Goal: Task Accomplishment & Management: Manage account settings

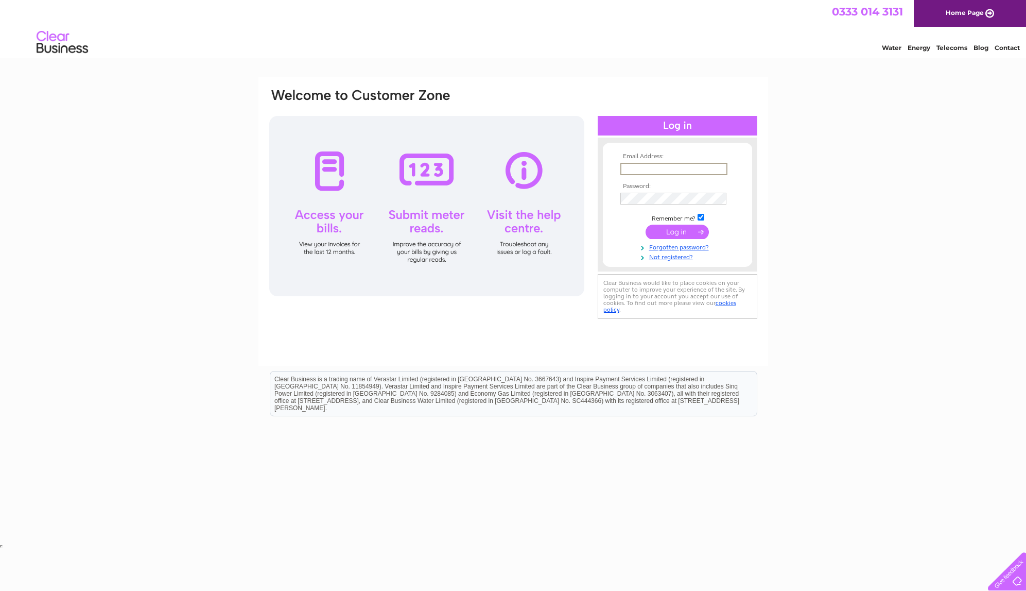
type input "[PERSON_NAME][EMAIL_ADDRESS][DOMAIN_NAME]"
click at [669, 228] on input "submit" at bounding box center [677, 232] width 63 height 14
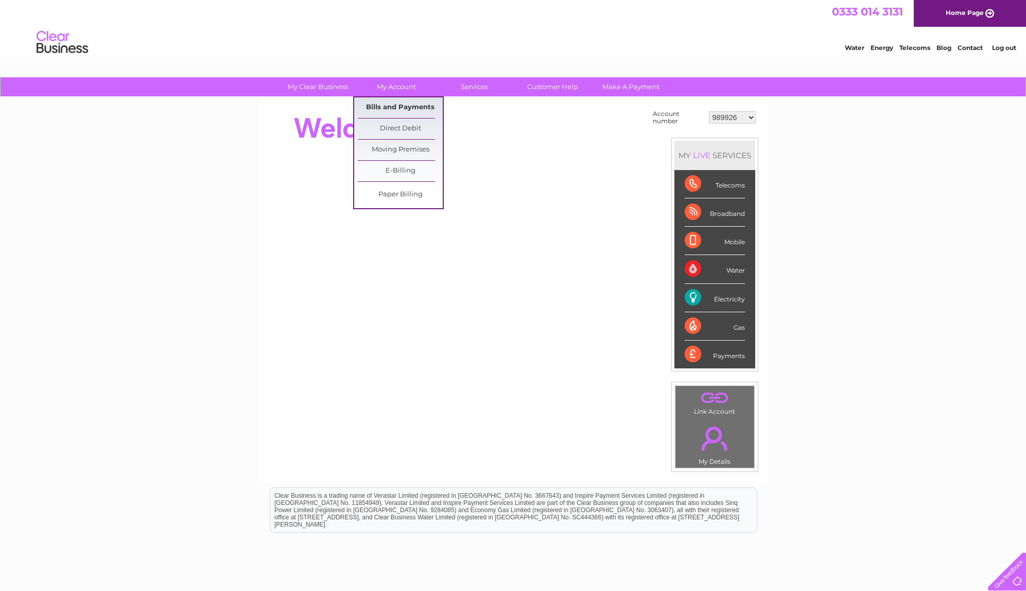
click at [404, 106] on link "Bills and Payments" at bounding box center [400, 107] width 85 height 21
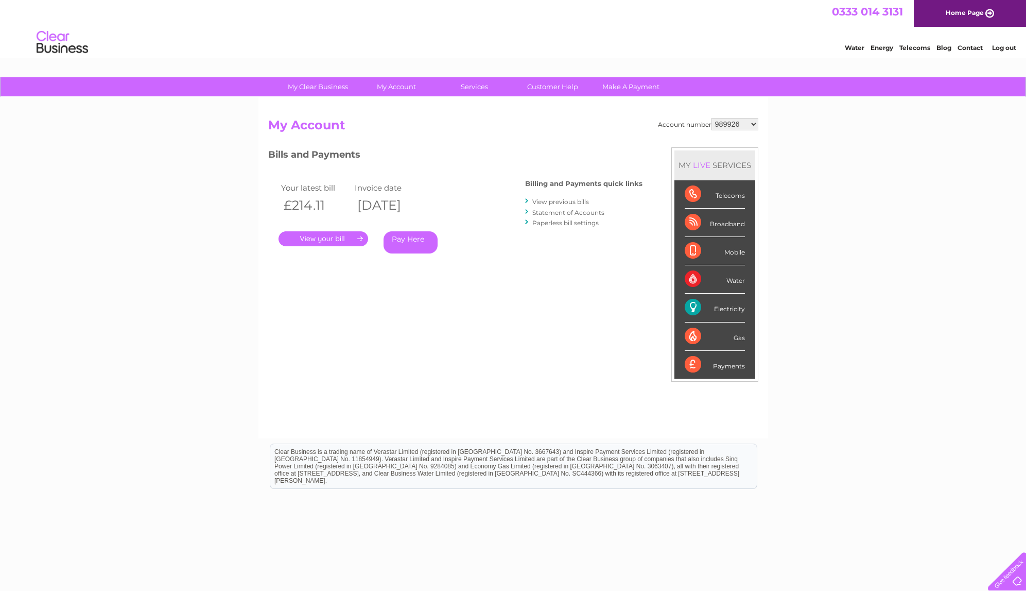
click at [333, 234] on link "." at bounding box center [324, 238] width 90 height 15
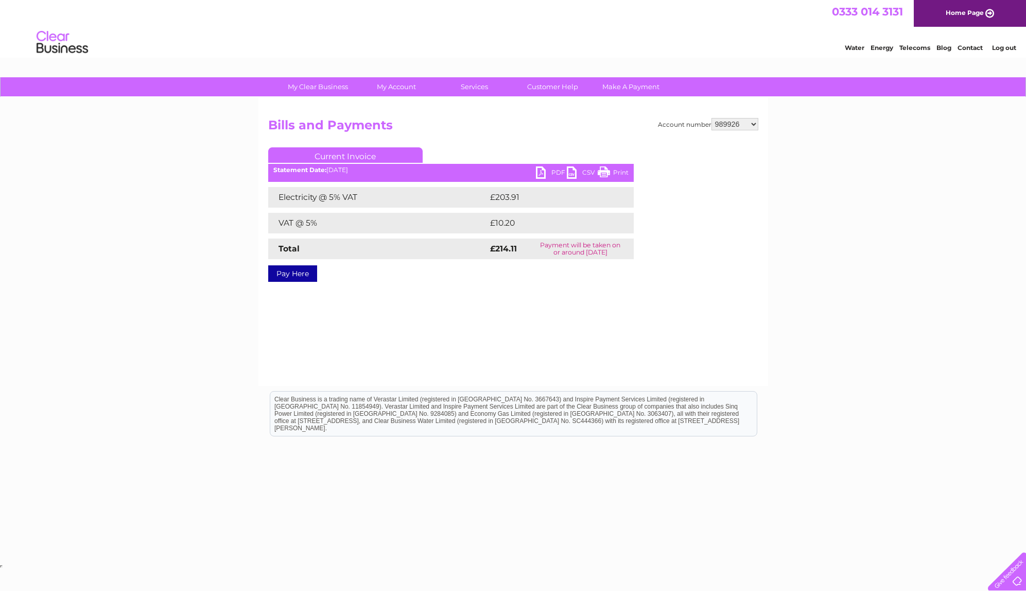
click at [543, 168] on link "PDF" at bounding box center [551, 173] width 31 height 15
